Goal: Participate in discussion: Engage in conversation with other users on a specific topic

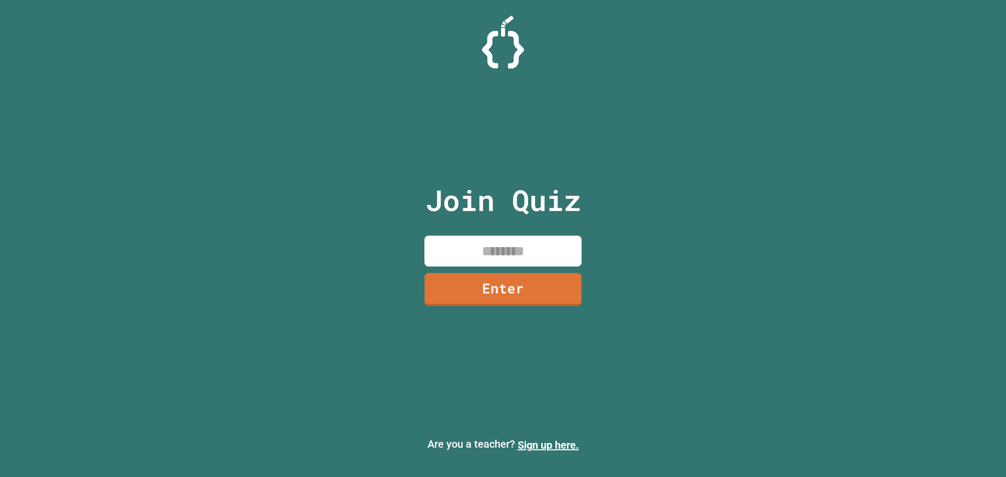
click at [520, 239] on input at bounding box center [503, 251] width 157 height 31
type input "********"
click at [468, 275] on link "Enter" at bounding box center [503, 288] width 155 height 35
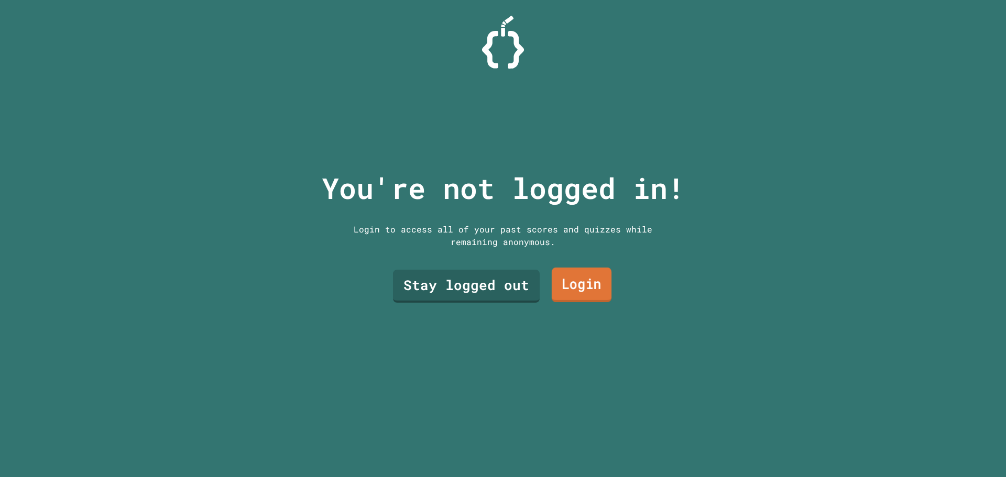
click at [565, 276] on link "Login" at bounding box center [582, 285] width 60 height 35
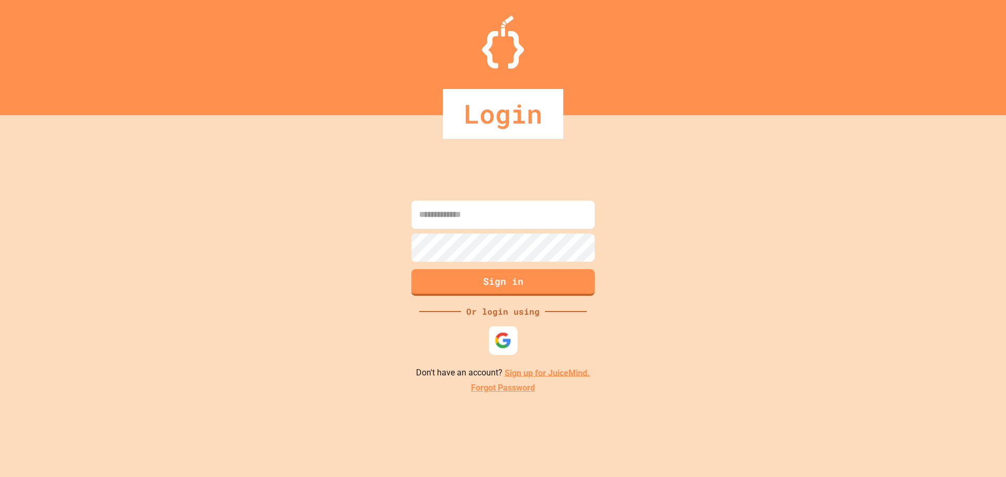
click at [505, 343] on img at bounding box center [503, 340] width 17 height 17
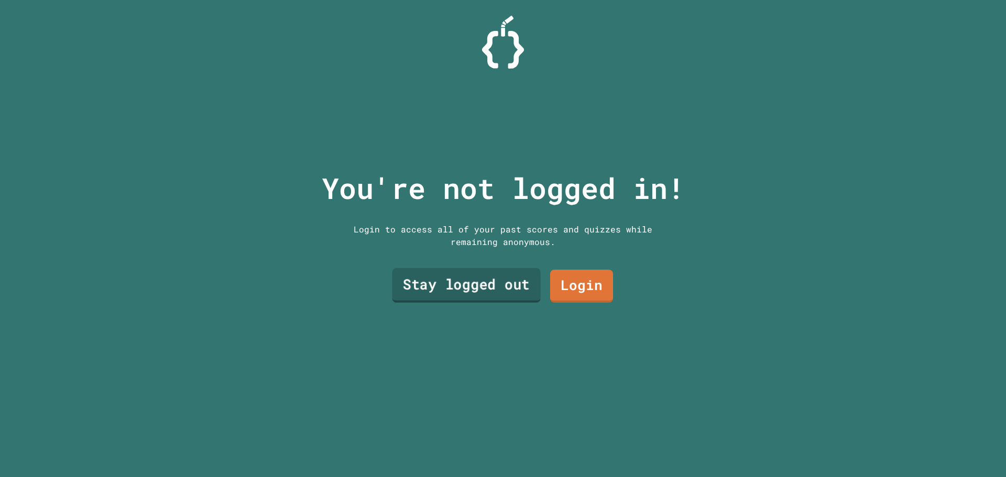
click at [456, 280] on link "Stay logged out" at bounding box center [466, 285] width 148 height 35
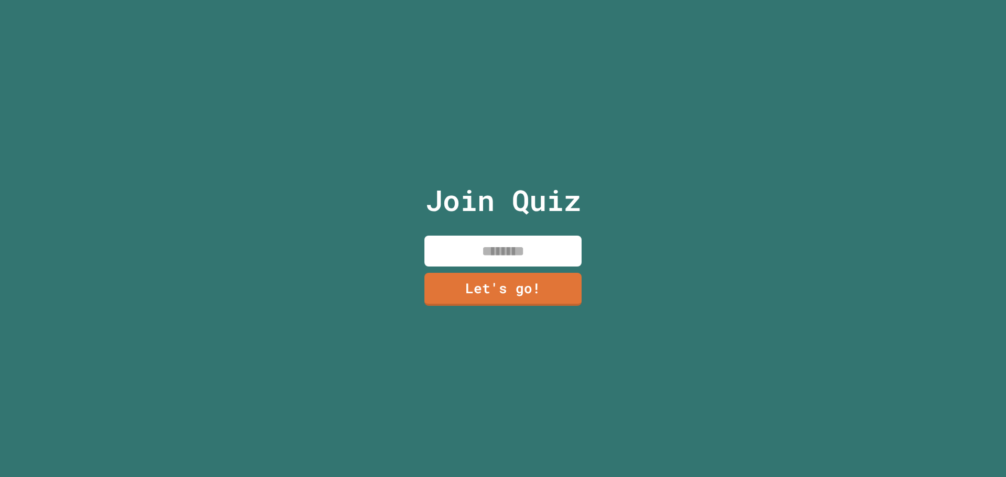
click at [482, 248] on input at bounding box center [503, 251] width 157 height 31
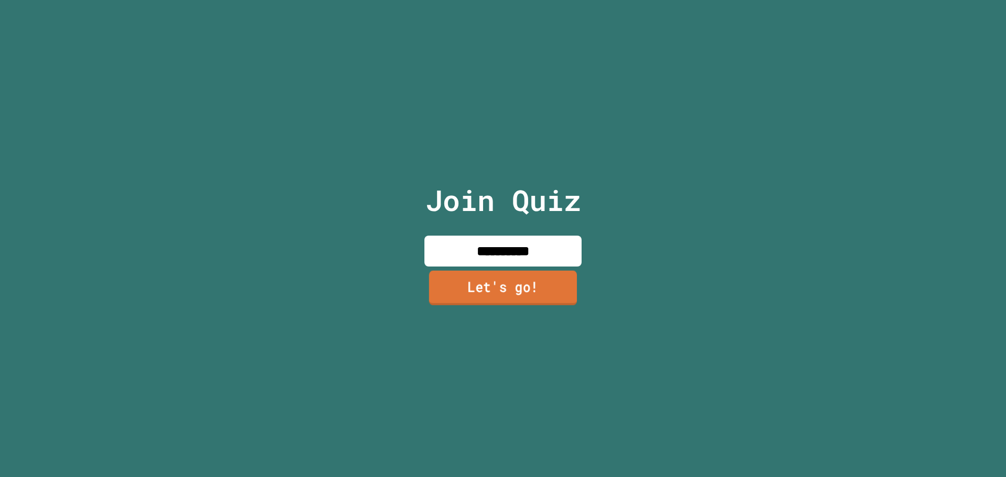
type input "**********"
click at [524, 277] on link "Let's go!" at bounding box center [503, 288] width 157 height 35
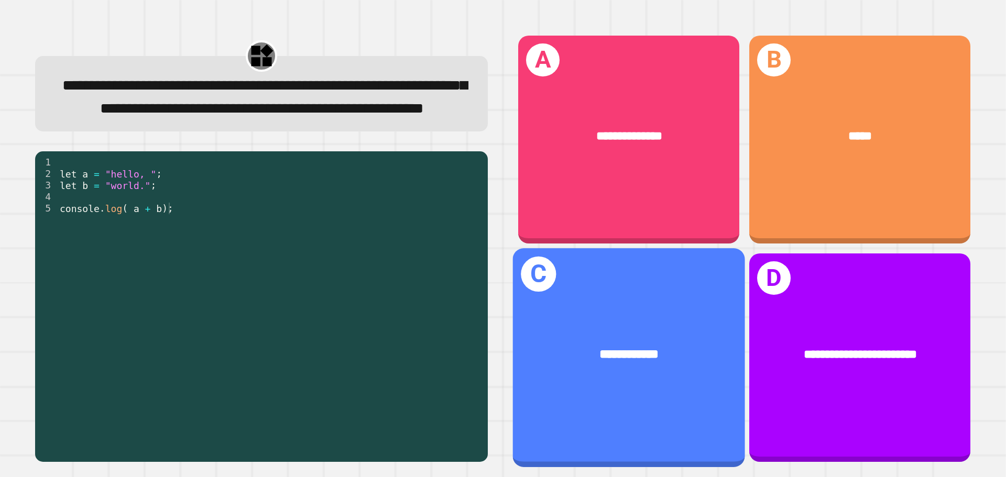
click at [717, 320] on div "**********" at bounding box center [629, 355] width 232 height 70
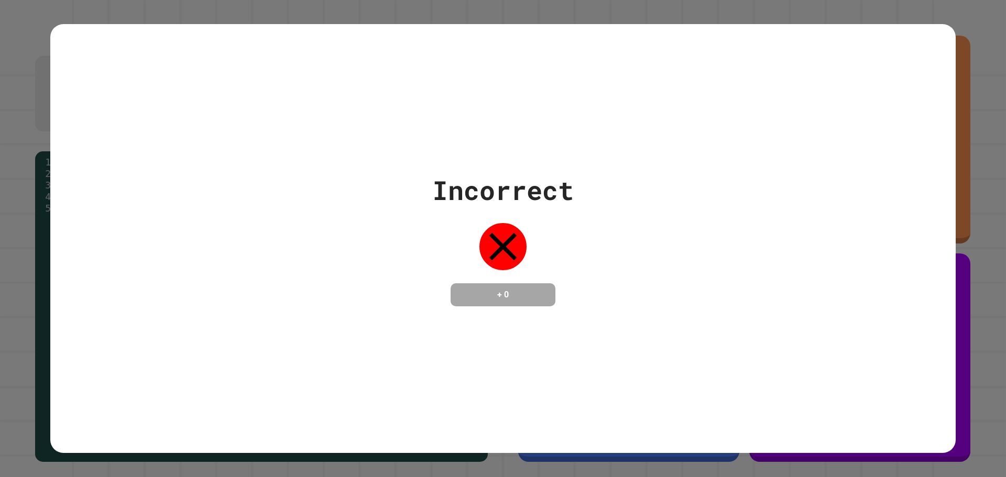
click at [640, 301] on div "Incorrect + 0" at bounding box center [503, 239] width 906 height 136
click at [956, 273] on div "Incorrect + 0" at bounding box center [503, 238] width 1006 height 477
drag, startPoint x: 504, startPoint y: 288, endPoint x: 518, endPoint y: 283, distance: 14.9
click at [505, 289] on h4 "+ 0" at bounding box center [503, 295] width 84 height 13
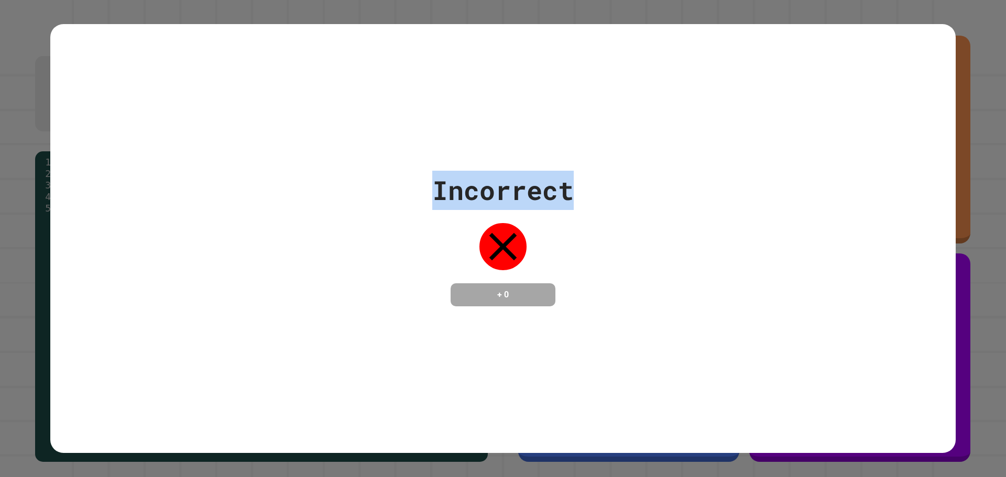
click at [999, 41] on div "**********" at bounding box center [503, 238] width 1006 height 477
click at [632, 239] on div "Incorrect + 0" at bounding box center [503, 239] width 906 height 136
drag, startPoint x: 267, startPoint y: 112, endPoint x: 660, endPoint y: 300, distance: 435.5
click at [652, 305] on div "Incorrect + 0" at bounding box center [503, 239] width 906 height 430
click at [731, 267] on div "Incorrect + 0" at bounding box center [503, 239] width 906 height 136
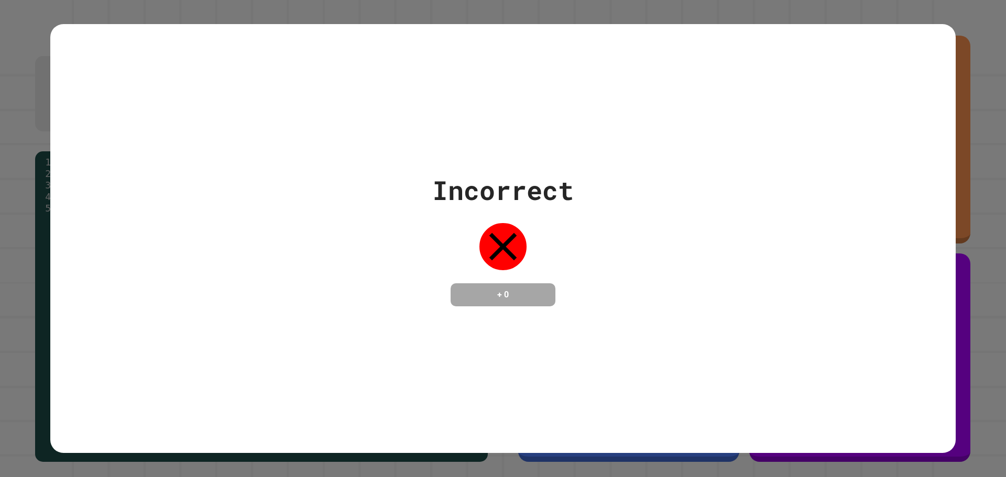
drag, startPoint x: 487, startPoint y: 131, endPoint x: 502, endPoint y: 144, distance: 19.3
click at [497, 137] on div "Incorrect + 0" at bounding box center [503, 239] width 906 height 430
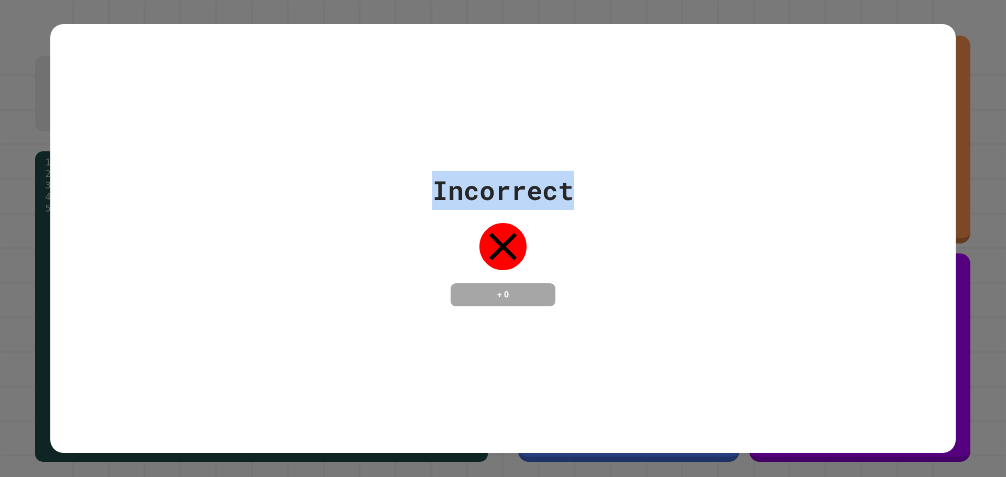
drag, startPoint x: 420, startPoint y: 149, endPoint x: 571, endPoint y: 232, distance: 172.4
click at [571, 233] on div "Incorrect + 0" at bounding box center [503, 239] width 906 height 430
click at [432, 26] on div "Incorrect + 0" at bounding box center [503, 239] width 906 height 430
click at [526, 126] on div "Incorrect + 0" at bounding box center [503, 239] width 906 height 430
click at [527, 127] on div "Incorrect + 0" at bounding box center [503, 239] width 906 height 430
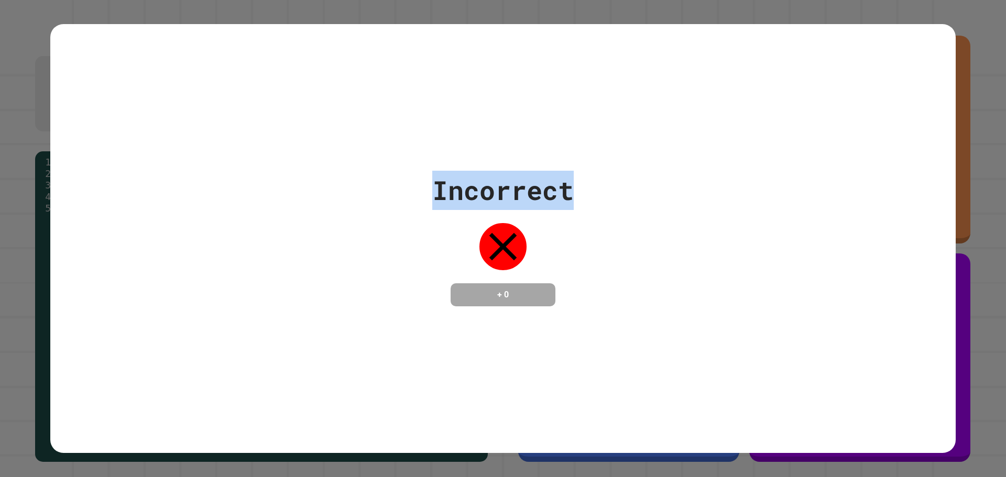
click at [528, 130] on div "Incorrect + 0" at bounding box center [503, 239] width 906 height 430
click at [536, 132] on div "Incorrect + 0" at bounding box center [503, 239] width 906 height 430
click at [542, 132] on div "Incorrect + 0" at bounding box center [503, 239] width 906 height 430
drag, startPoint x: 542, startPoint y: 132, endPoint x: 558, endPoint y: 134, distance: 16.3
click at [550, 134] on div "Incorrect + 0" at bounding box center [503, 239] width 906 height 430
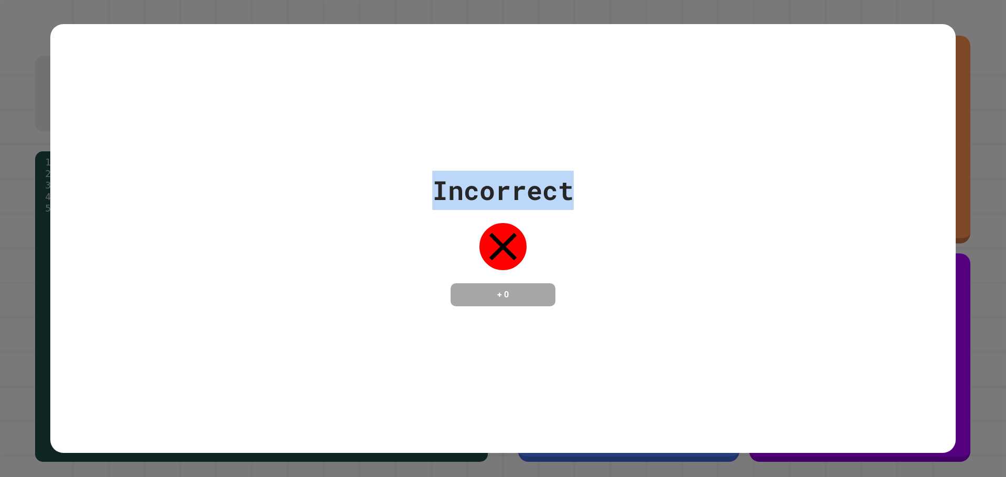
drag, startPoint x: 518, startPoint y: 226, endPoint x: 631, endPoint y: 204, distance: 114.8
click at [601, 220] on div "Incorrect + 0" at bounding box center [503, 239] width 906 height 136
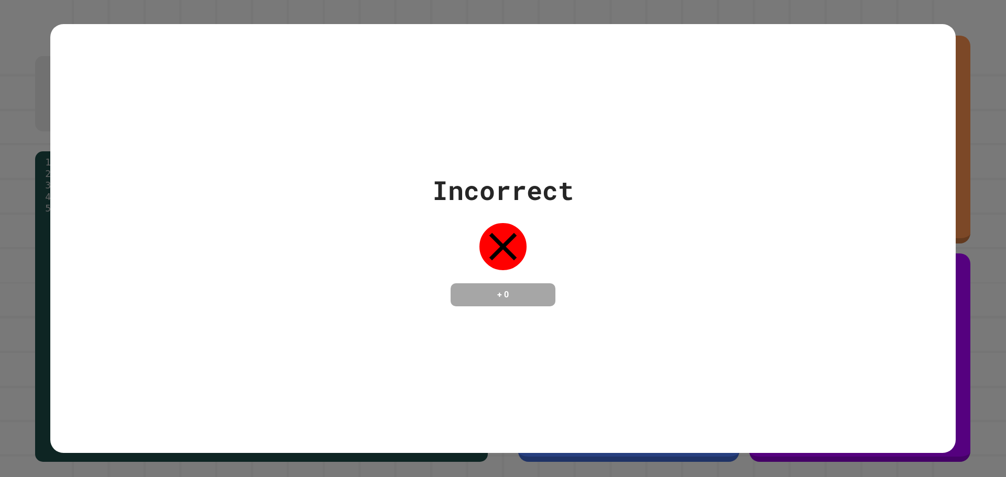
drag, startPoint x: 373, startPoint y: 279, endPoint x: 490, endPoint y: 271, distance: 117.7
click at [485, 277] on div "Incorrect + 0" at bounding box center [503, 239] width 906 height 136
drag, startPoint x: 588, startPoint y: 251, endPoint x: 624, endPoint y: 194, distance: 67.6
click at [619, 230] on div "Incorrect + 0" at bounding box center [503, 239] width 906 height 136
drag, startPoint x: 526, startPoint y: 167, endPoint x: 357, endPoint y: 154, distance: 169.3
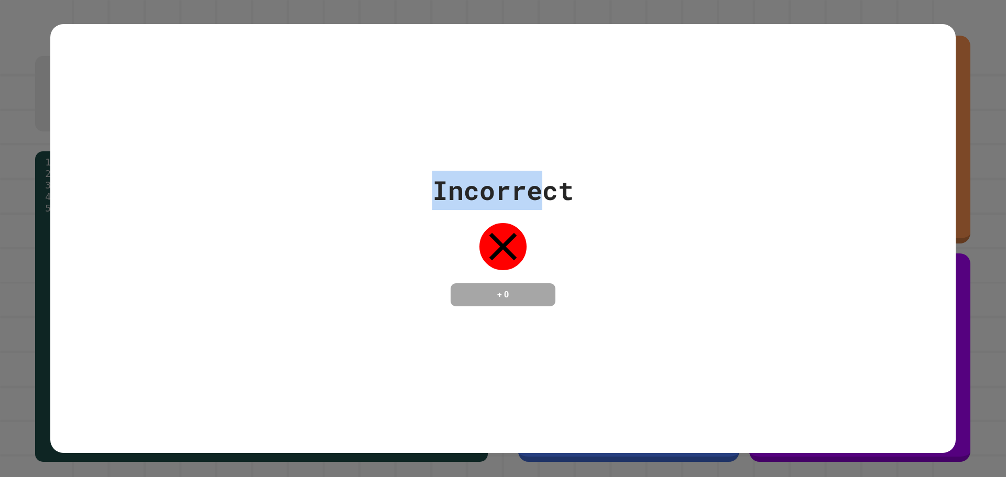
click at [406, 155] on div "Incorrect + 0" at bounding box center [503, 239] width 906 height 430
click at [565, 197] on div "Incorrect" at bounding box center [503, 190] width 142 height 39
drag, startPoint x: 563, startPoint y: 183, endPoint x: 425, endPoint y: 180, distance: 138.9
click at [425, 180] on div "Incorrect + 0" at bounding box center [503, 239] width 906 height 136
drag, startPoint x: 442, startPoint y: 249, endPoint x: 511, endPoint y: 252, distance: 69.2
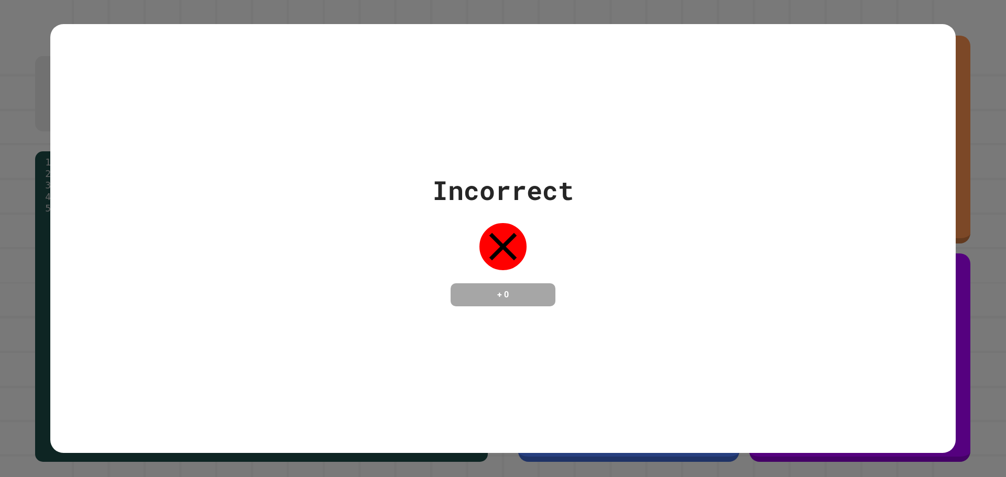
click at [461, 251] on div "Incorrect + 0" at bounding box center [503, 239] width 142 height 136
drag, startPoint x: 511, startPoint y: 252, endPoint x: 542, endPoint y: 251, distance: 30.9
click at [537, 252] on div "Incorrect + 0" at bounding box center [503, 239] width 142 height 136
click at [612, 238] on div "Incorrect + 0" at bounding box center [503, 239] width 906 height 136
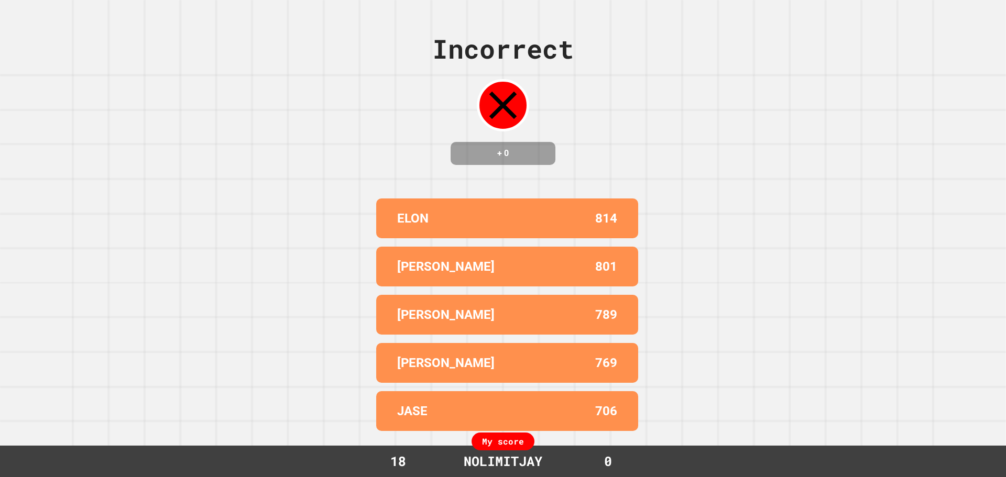
drag, startPoint x: 363, startPoint y: 106, endPoint x: 644, endPoint y: 296, distance: 338.2
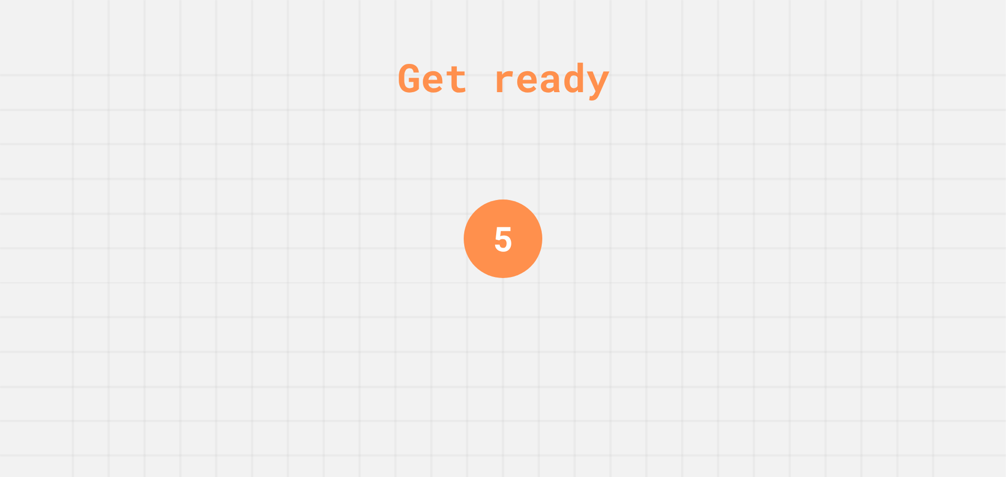
click at [678, 245] on div "Get ready 5" at bounding box center [503, 238] width 1006 height 477
drag, startPoint x: 646, startPoint y: 227, endPoint x: 624, endPoint y: 264, distance: 43.2
click at [643, 247] on div "Get ready 4" at bounding box center [503, 238] width 1006 height 477
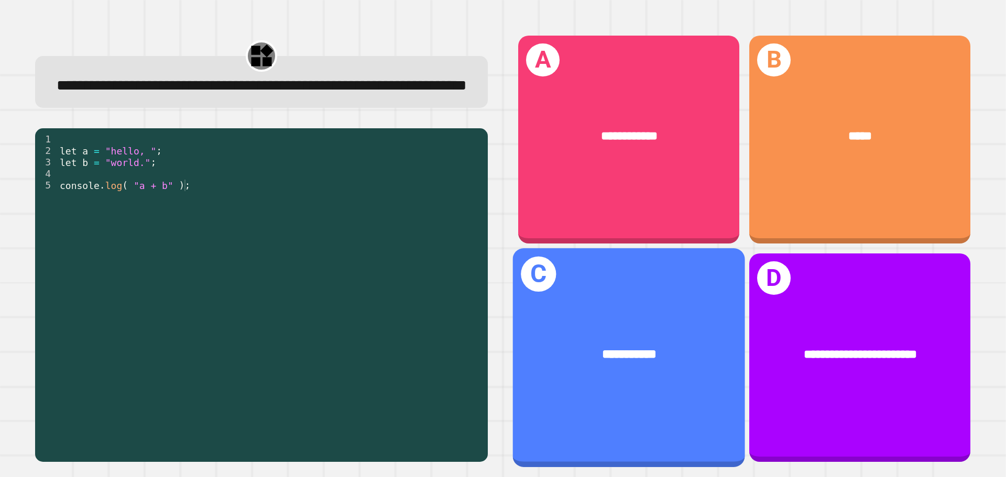
click at [656, 361] on div "**********" at bounding box center [629, 355] width 232 height 70
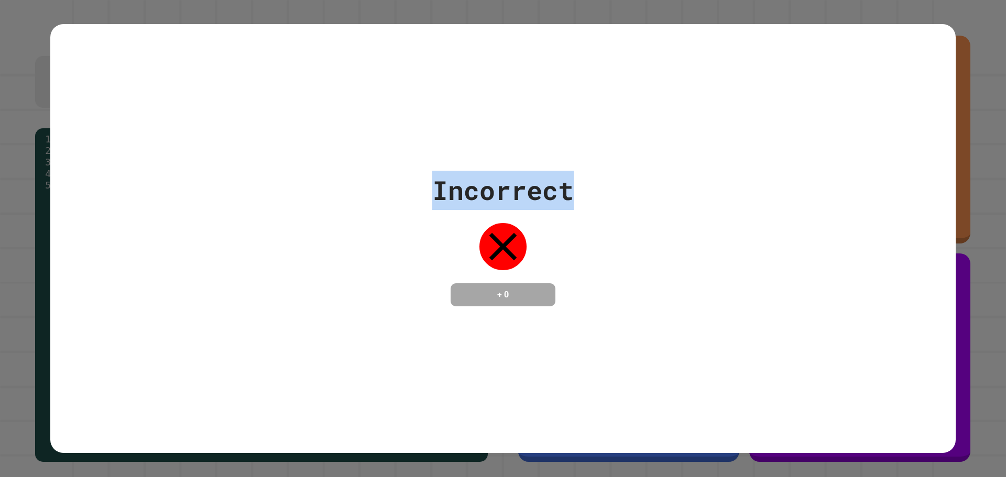
drag, startPoint x: 399, startPoint y: 160, endPoint x: 723, endPoint y: 269, distance: 342.1
click at [723, 269] on div "Incorrect + 0" at bounding box center [503, 239] width 906 height 430
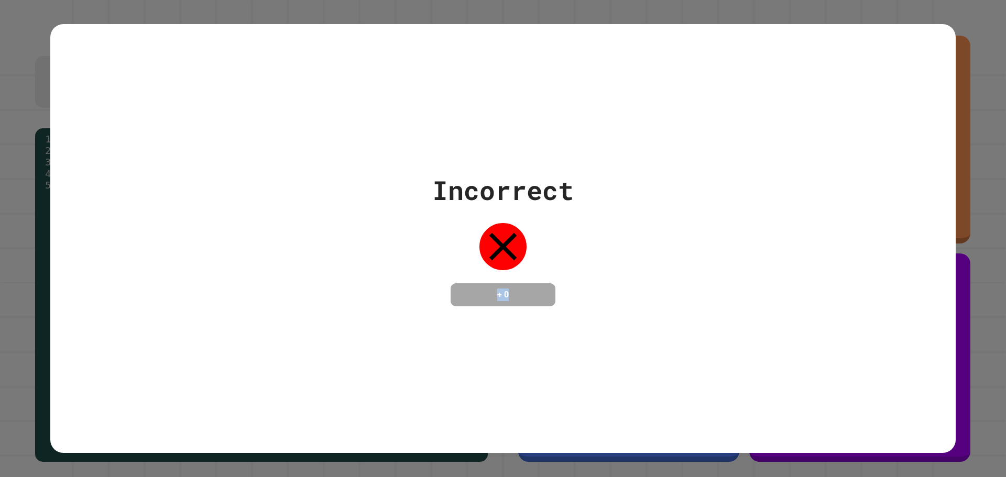
drag, startPoint x: 706, startPoint y: 277, endPoint x: 647, endPoint y: 238, distance: 70.1
click at [647, 238] on div "Incorrect + 0" at bounding box center [503, 239] width 906 height 136
click at [641, 335] on div "Incorrect + 0" at bounding box center [503, 239] width 906 height 430
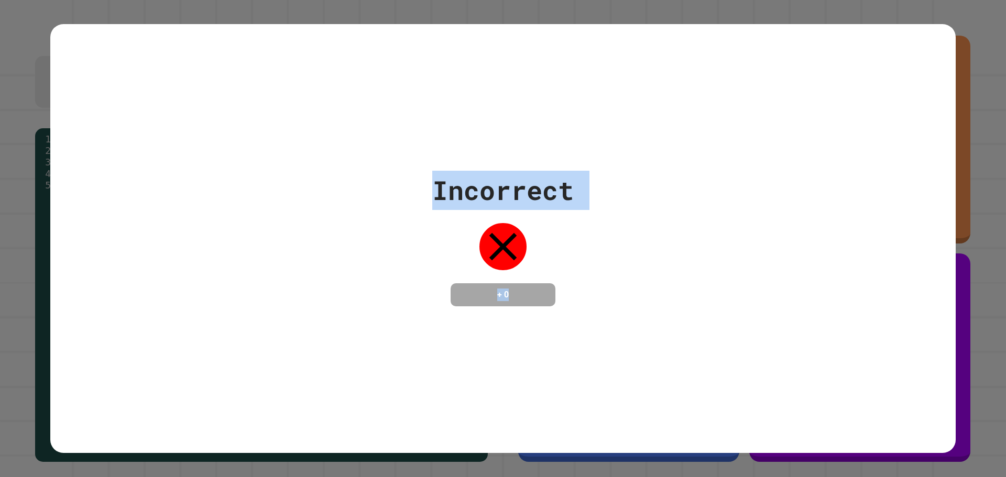
drag, startPoint x: 640, startPoint y: 334, endPoint x: 335, endPoint y: 51, distance: 415.7
click at [335, 51] on div "Incorrect + 0" at bounding box center [503, 239] width 906 height 430
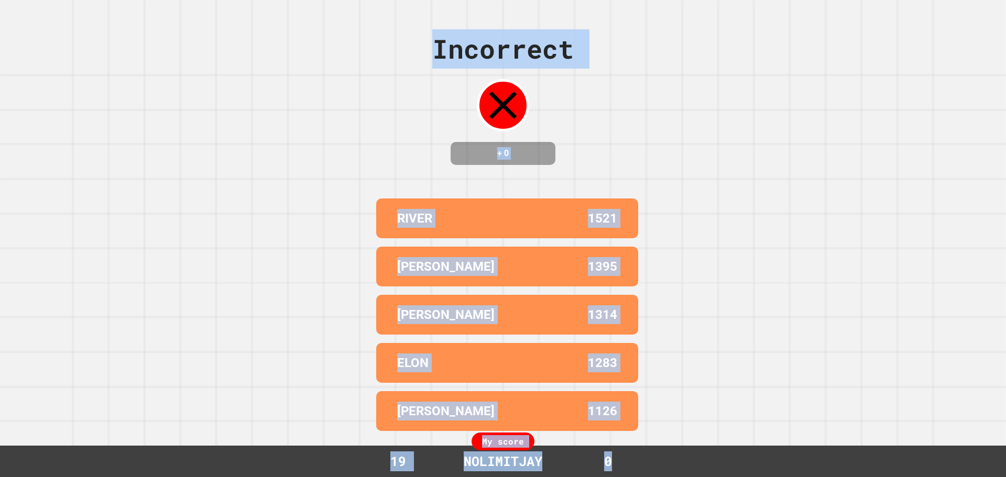
click at [788, 247] on div "Incorrect + 0 RIVER 1521 [PERSON_NAME] 1395 [PERSON_NAME] 1314 ELON 1283 [PERSO…" at bounding box center [503, 238] width 1006 height 477
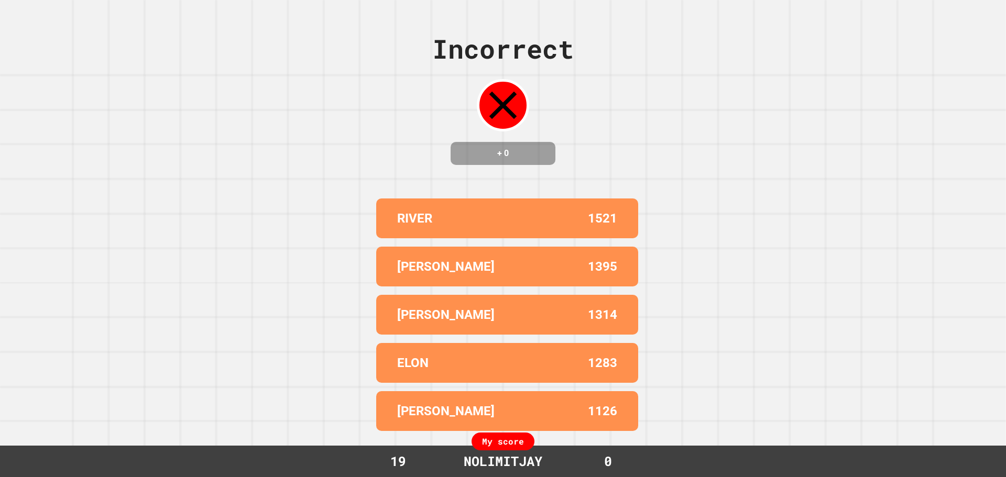
drag, startPoint x: 537, startPoint y: 362, endPoint x: 532, endPoint y: 381, distance: 19.4
drag, startPoint x: 532, startPoint y: 381, endPoint x: 584, endPoint y: 438, distance: 76.8
click at [584, 438] on div "Incorrect + 0 RIVER 1521 [PERSON_NAME] 1395 [PERSON_NAME] 1314 ELON 1283 [PERSO…" at bounding box center [503, 238] width 1006 height 477
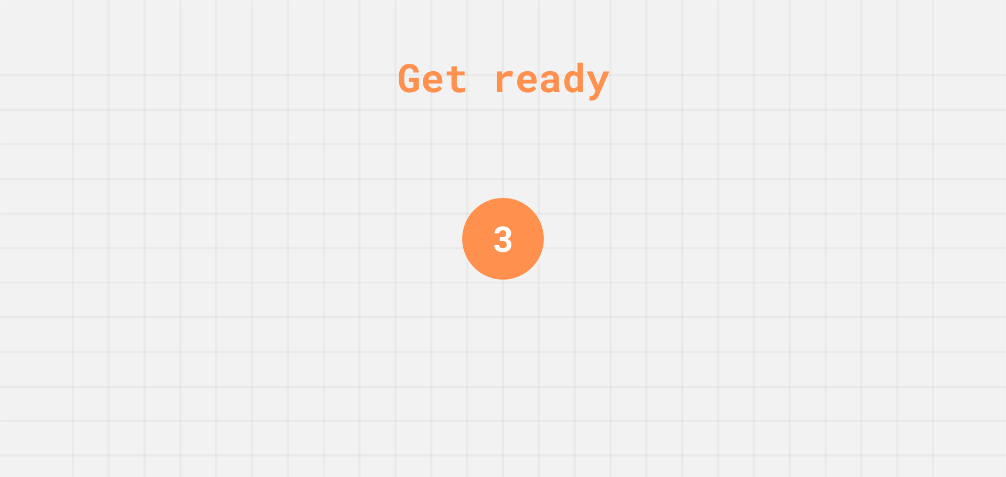
drag, startPoint x: 623, startPoint y: 59, endPoint x: 625, endPoint y: 43, distance: 15.9
click at [610, 48] on div "Get ready" at bounding box center [503, 77] width 212 height 59
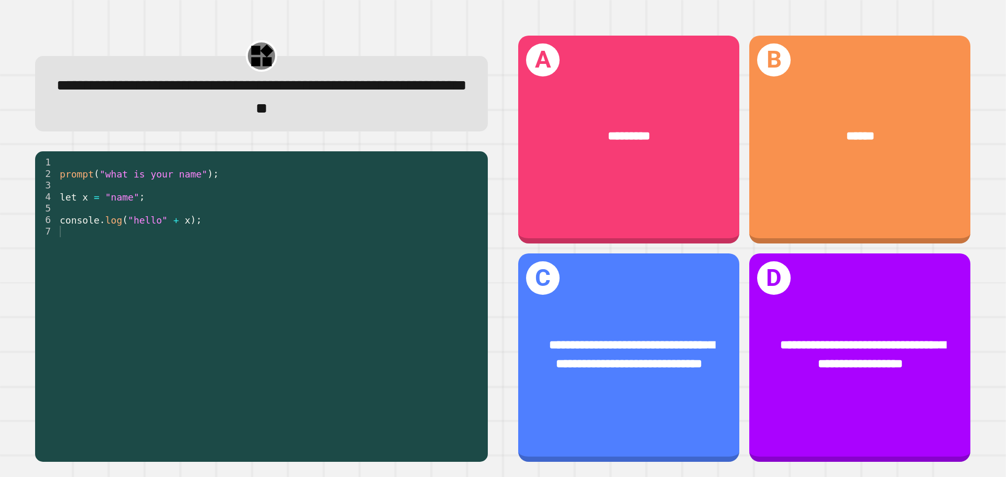
drag, startPoint x: 419, startPoint y: 191, endPoint x: 247, endPoint y: 253, distance: 183.0
drag, startPoint x: 247, startPoint y: 253, endPoint x: 225, endPoint y: 232, distance: 30.4
click at [225, 232] on div "prompt ( "what is your name" ) ; let x = "name" ; console . log ( "hello" + x )…" at bounding box center [270, 301] width 425 height 288
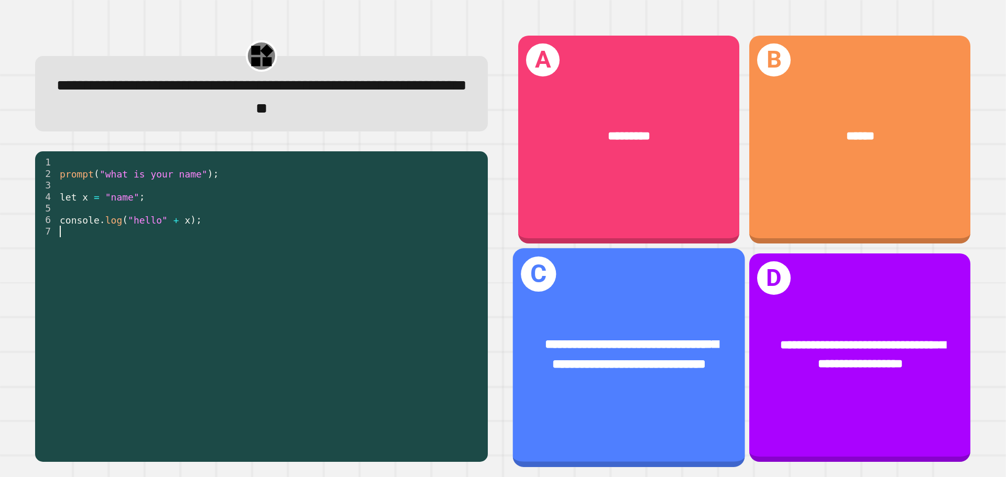
click at [640, 310] on div "**********" at bounding box center [629, 355] width 232 height 90
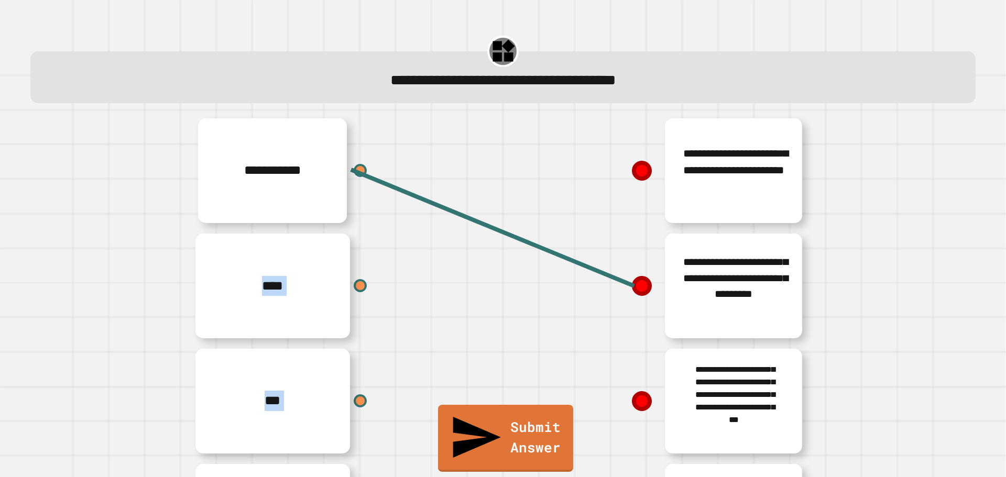
drag, startPoint x: 632, startPoint y: 172, endPoint x: 402, endPoint y: 218, distance: 233.6
click at [402, 218] on div "**********" at bounding box center [503, 343] width 629 height 461
drag, startPoint x: 360, startPoint y: 288, endPoint x: 355, endPoint y: 286, distance: 5.4
click at [359, 288] on div "****" at bounding box center [346, 286] width 314 height 115
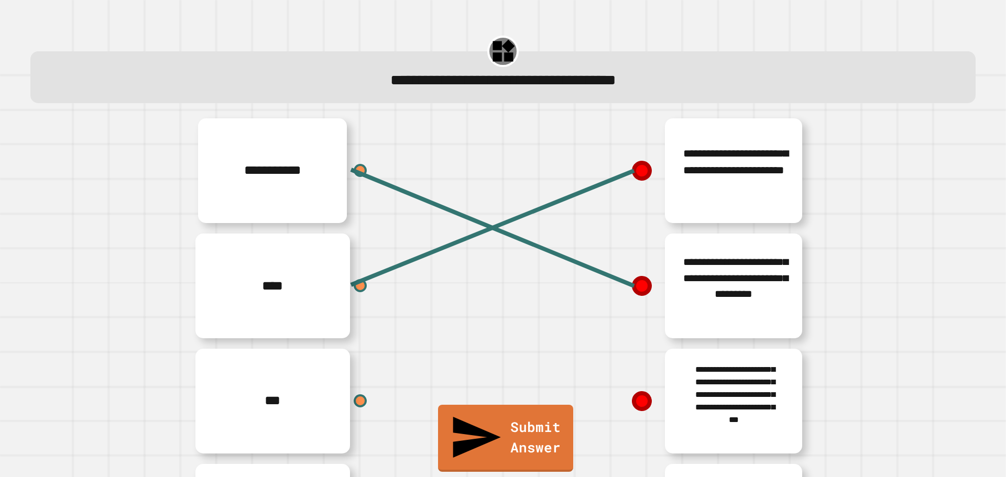
drag, startPoint x: 504, startPoint y: 287, endPoint x: 493, endPoint y: 294, distance: 12.8
click at [504, 286] on div "**********" at bounding box center [660, 286] width 314 height 115
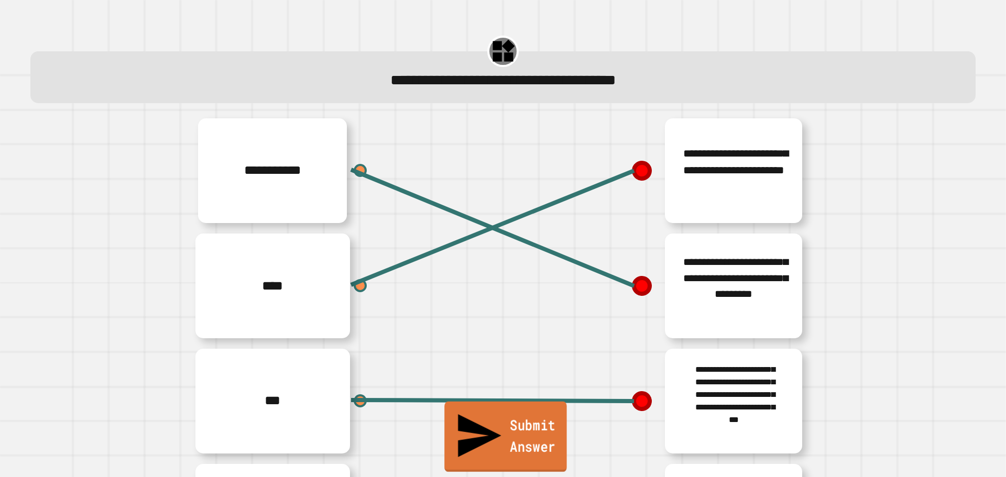
click at [536, 447] on link "Submit Answer" at bounding box center [505, 437] width 123 height 70
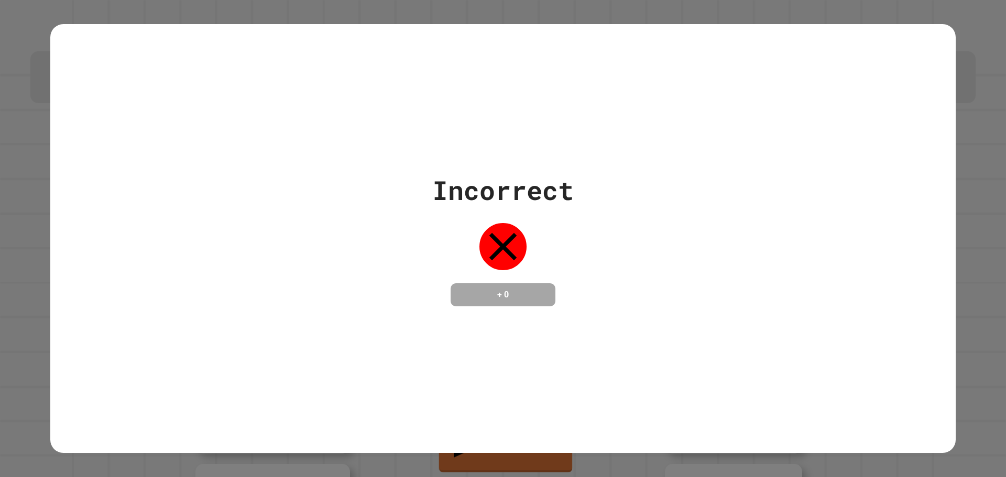
click at [519, 445] on div "Incorrect + 0" at bounding box center [503, 239] width 906 height 430
